Goal: Use online tool/utility: Utilize a website feature to perform a specific function

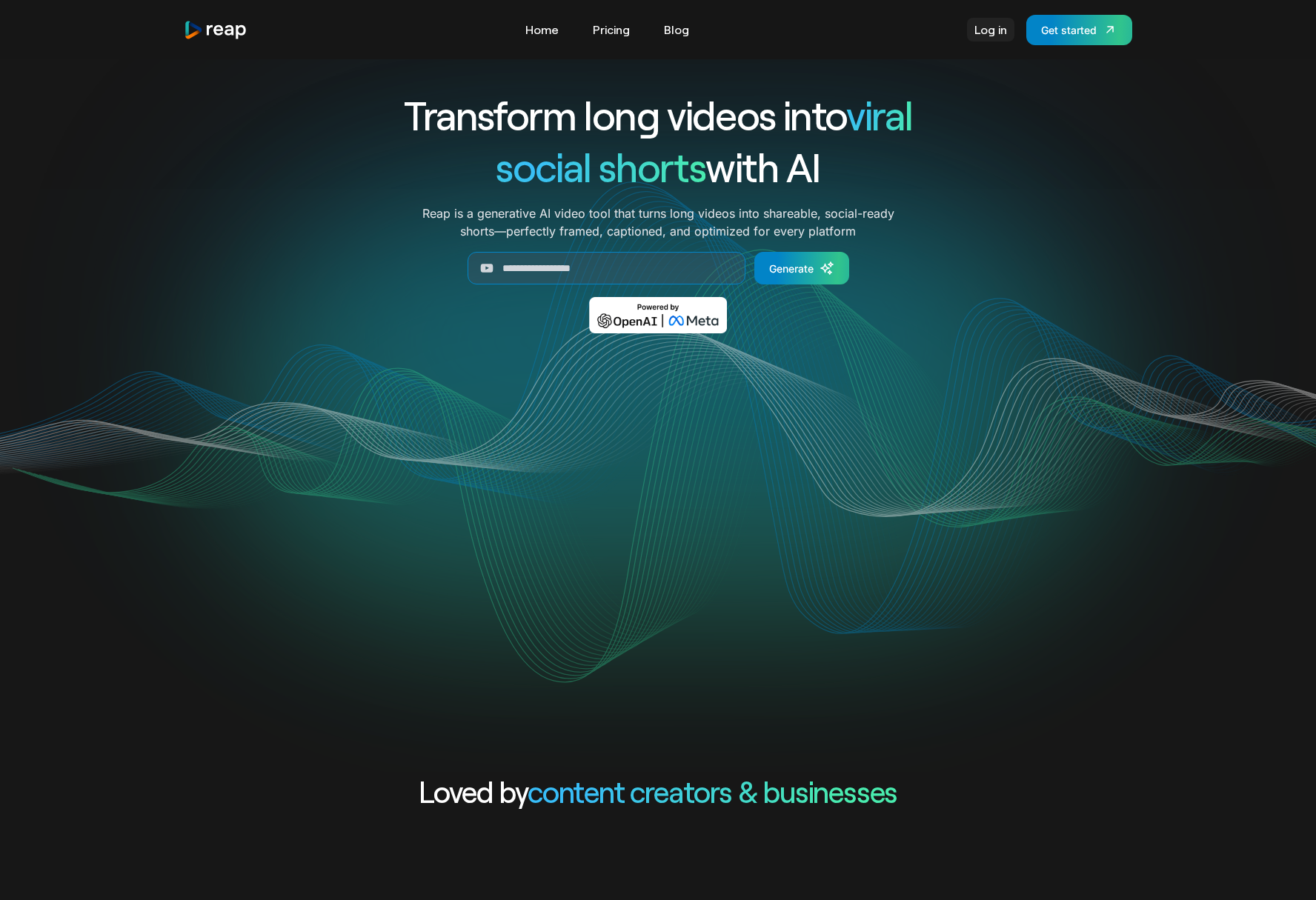
click at [993, 36] on link "Log in" at bounding box center [990, 29] width 47 height 24
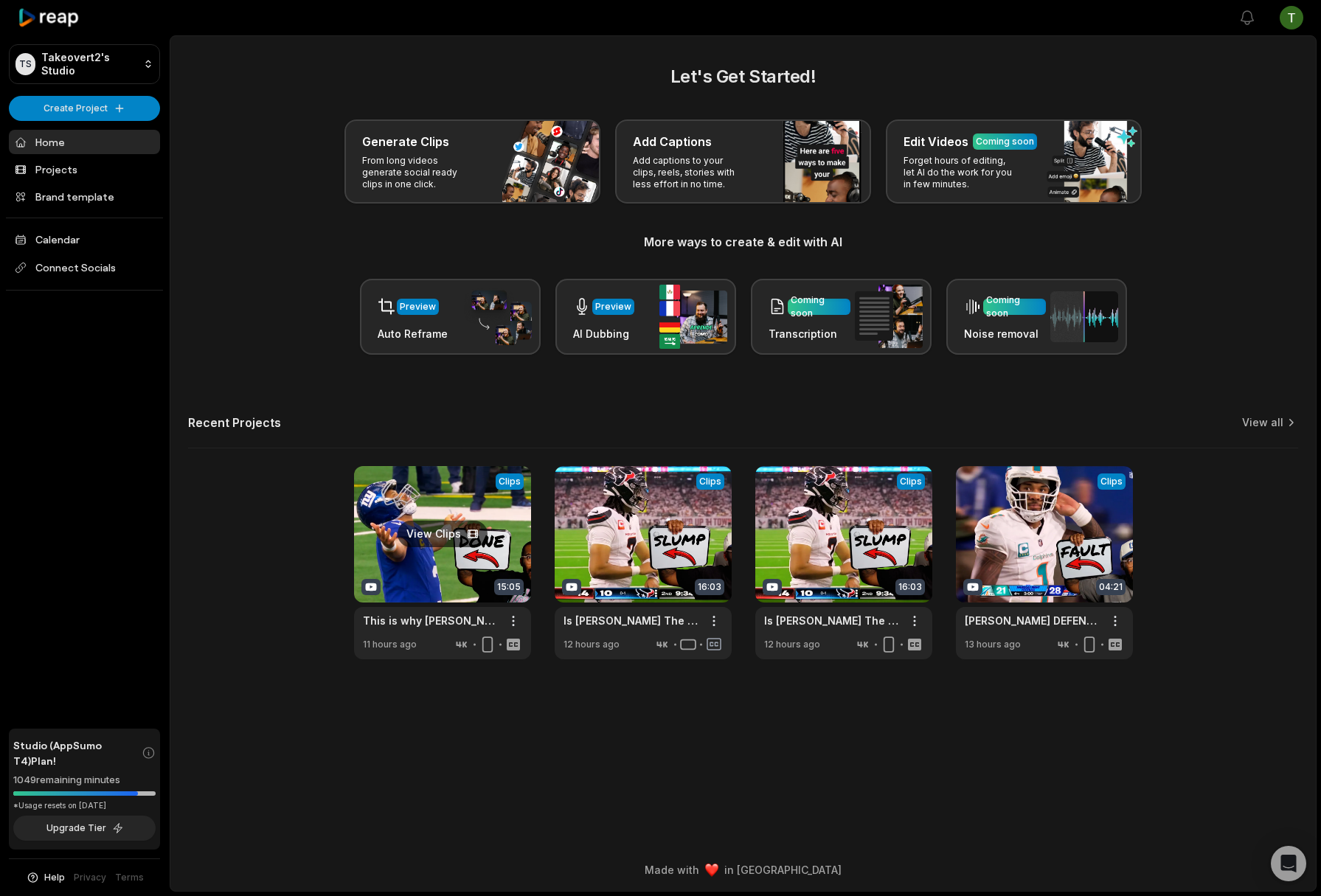
click at [450, 539] on link at bounding box center [442, 562] width 177 height 194
click at [1271, 426] on link "View all" at bounding box center [1263, 422] width 41 height 15
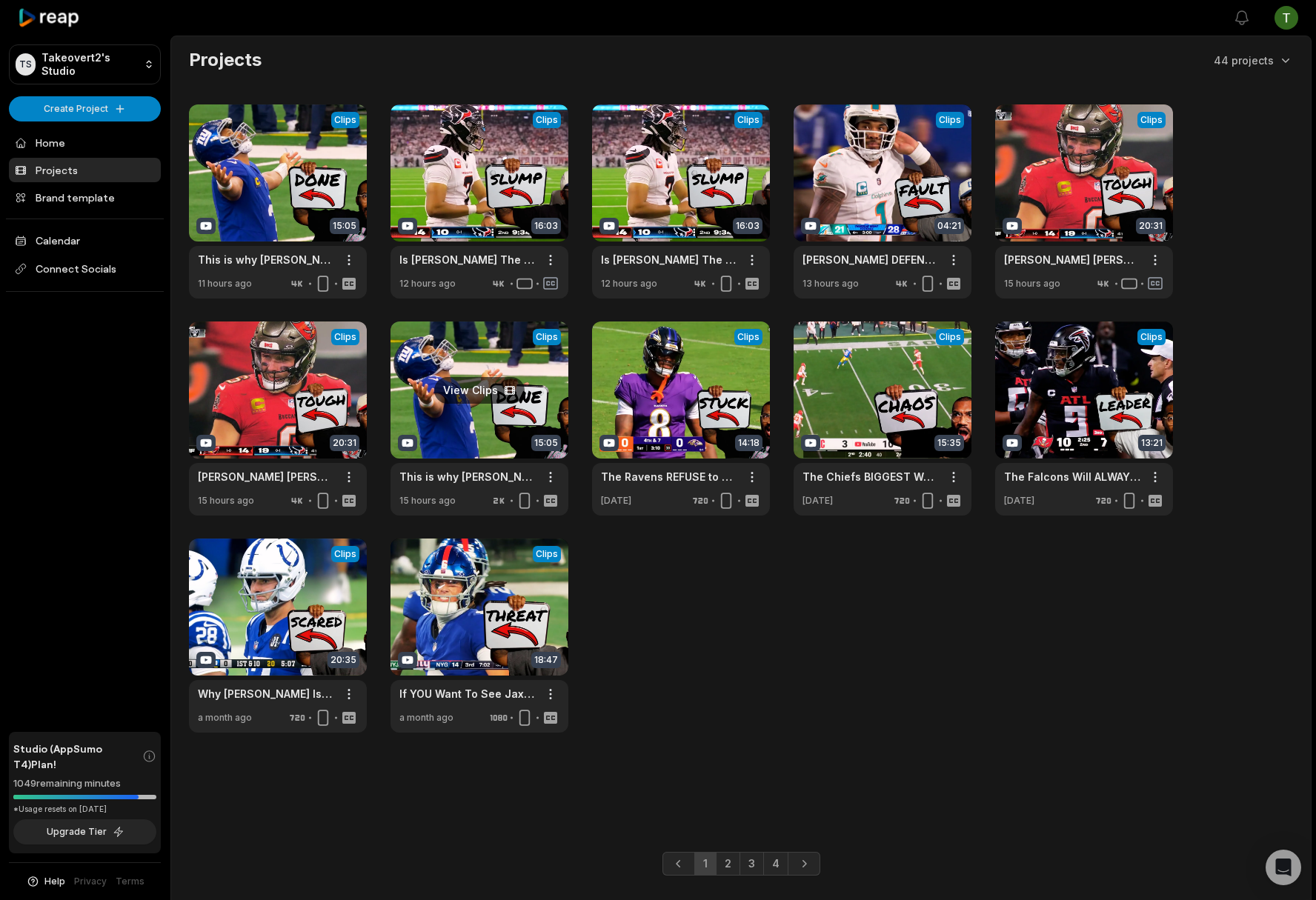
click at [510, 399] on link at bounding box center [479, 419] width 178 height 194
